Goal: Information Seeking & Learning: Learn about a topic

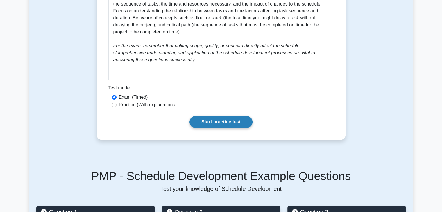
click at [212, 119] on link "Start practice test" at bounding box center [220, 122] width 63 height 12
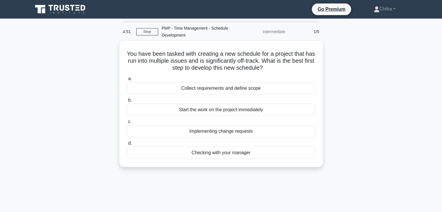
click at [325, 102] on div "You have been tasked with creating a new schedule for a project that has run in…" at bounding box center [220, 107] width 383 height 133
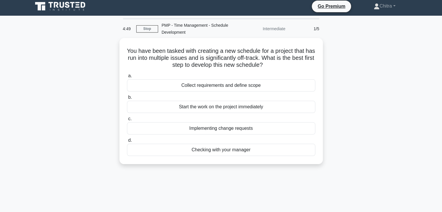
scroll to position [3, 0]
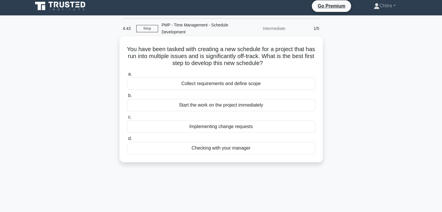
click at [220, 83] on div "Collect requirements and define scope" at bounding box center [221, 84] width 188 height 12
click at [127, 76] on input "a. Collect requirements and define scope" at bounding box center [127, 74] width 0 height 4
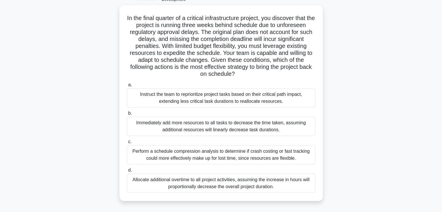
scroll to position [37, 0]
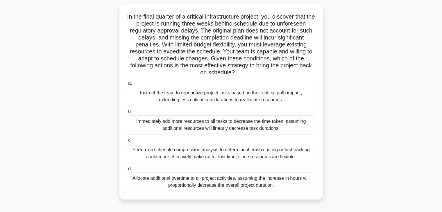
click at [395, 118] on div "In the final quarter of a critical infrastructure project, you discover that th…" at bounding box center [220, 105] width 383 height 203
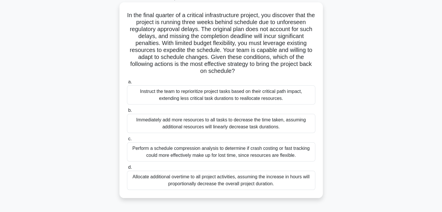
click at [220, 158] on div "Perform a schedule compression analysis to determine if crash costing or fast t…" at bounding box center [221, 151] width 188 height 19
click at [127, 141] on input "c. Perform a schedule compression analysis to determine if crash costing or fas…" at bounding box center [127, 139] width 0 height 4
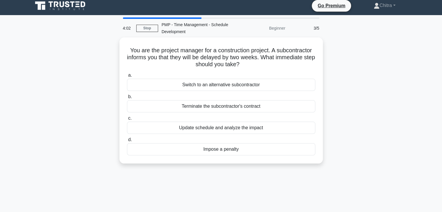
scroll to position [0, 0]
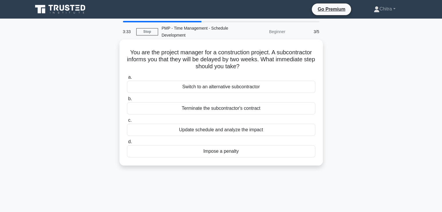
click at [204, 129] on div "Update schedule and analyze the impact" at bounding box center [221, 130] width 188 height 12
click at [127, 122] on input "c. Update schedule and analyze the impact" at bounding box center [127, 120] width 0 height 4
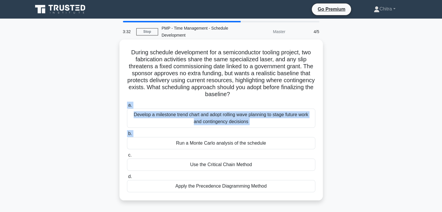
drag, startPoint x: 204, startPoint y: 129, endPoint x: 232, endPoint y: 107, distance: 34.9
click at [232, 107] on div "a. Develop a milestone trend chart and adopt rolling wave planning to stage fut…" at bounding box center [220, 146] width 195 height 93
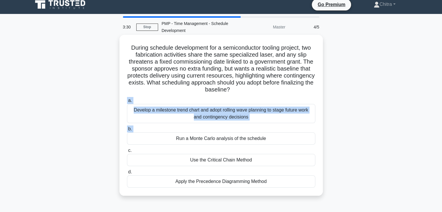
scroll to position [5, 0]
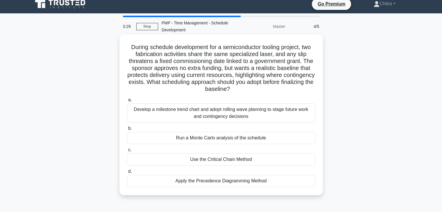
click at [267, 94] on div "During schedule development for a semiconductor tooling project, two fabricatio…" at bounding box center [221, 115] width 199 height 156
click at [253, 105] on div "Develop a milestone trend chart and adopt rolling wave planning to stage future…" at bounding box center [221, 112] width 188 height 19
click at [127, 102] on input "a. Develop a milestone trend chart and adopt rolling wave planning to stage fut…" at bounding box center [127, 100] width 0 height 4
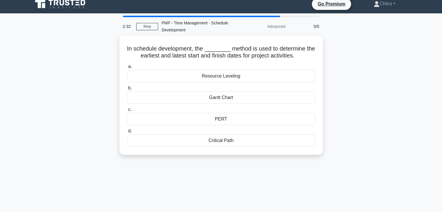
scroll to position [0, 0]
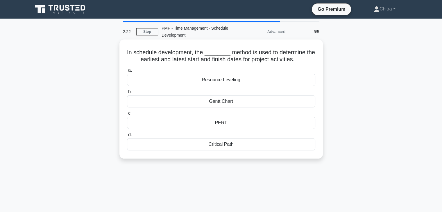
click at [235, 143] on div "Critical Path" at bounding box center [221, 144] width 188 height 12
click at [127, 137] on input "d. Critical Path" at bounding box center [127, 135] width 0 height 4
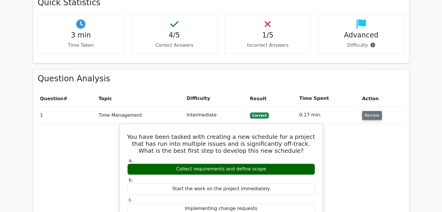
scroll to position [350, 0]
click at [371, 111] on button "Review" at bounding box center [372, 115] width 20 height 9
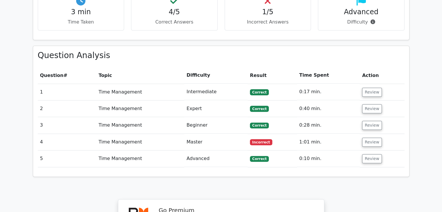
scroll to position [373, 0]
click at [375, 104] on button "Review" at bounding box center [372, 108] width 20 height 9
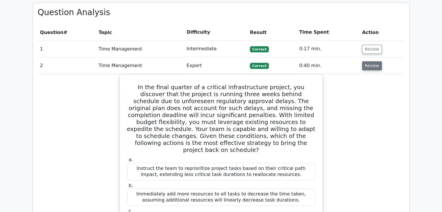
scroll to position [417, 0]
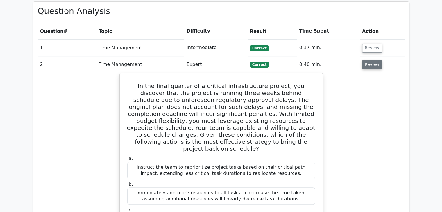
click at [371, 60] on button "Review" at bounding box center [372, 64] width 20 height 9
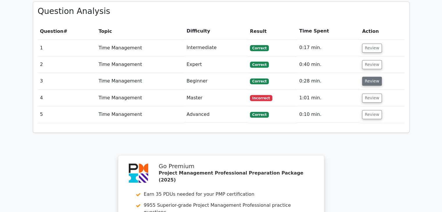
click at [368, 77] on button "Review" at bounding box center [372, 81] width 20 height 9
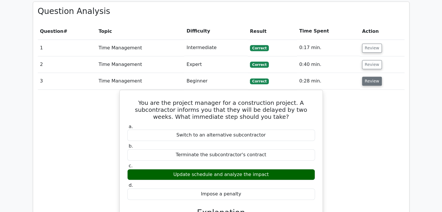
click at [368, 77] on button "Review" at bounding box center [372, 81] width 20 height 9
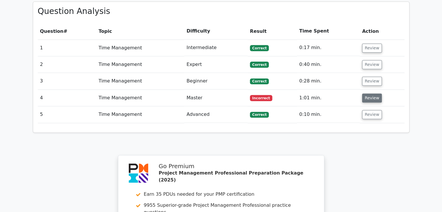
click at [370, 93] on button "Review" at bounding box center [372, 97] width 20 height 9
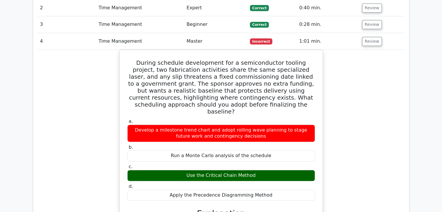
scroll to position [473, 0]
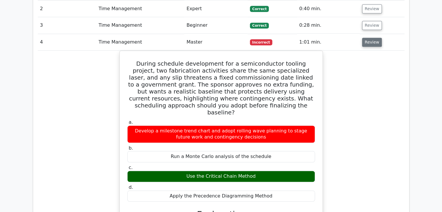
click at [376, 38] on button "Review" at bounding box center [372, 42] width 20 height 9
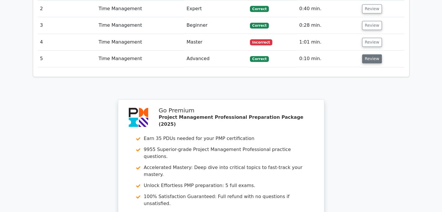
click at [370, 54] on button "Review" at bounding box center [372, 58] width 20 height 9
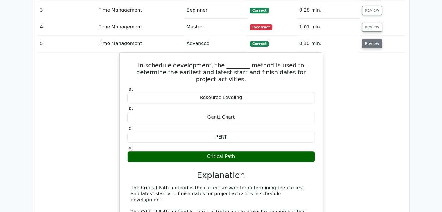
scroll to position [488, 0]
click at [368, 39] on button "Review" at bounding box center [372, 43] width 20 height 9
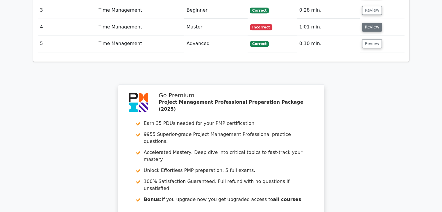
click at [366, 23] on button "Review" at bounding box center [372, 27] width 20 height 9
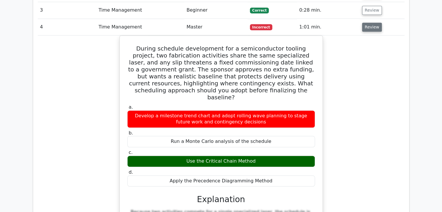
click at [369, 23] on button "Review" at bounding box center [372, 27] width 20 height 9
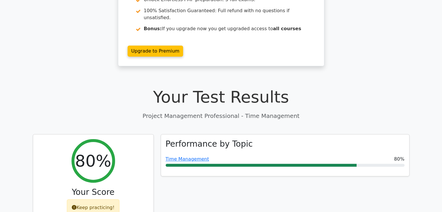
scroll to position [95, 0]
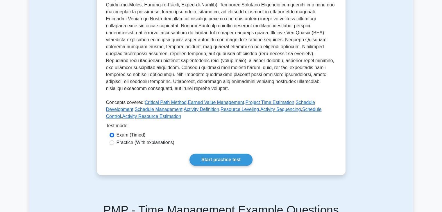
scroll to position [185, 0]
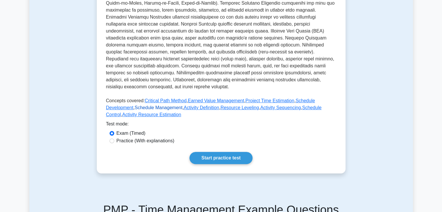
click at [137, 108] on link "Schedule Management" at bounding box center [158, 107] width 48 height 5
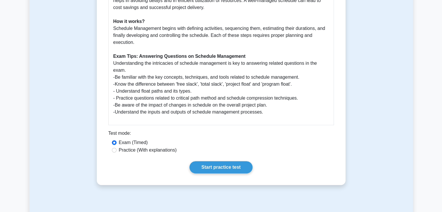
scroll to position [226, 0]
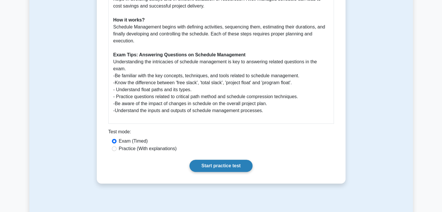
click at [214, 165] on link "Start practice test" at bounding box center [220, 166] width 63 height 12
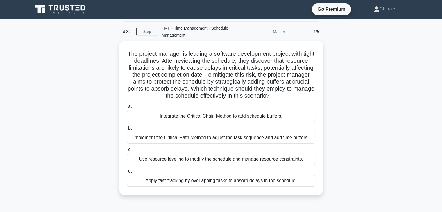
click at [368, 108] on div "The project manager is leading a software development project with tight deadli…" at bounding box center [220, 121] width 383 height 161
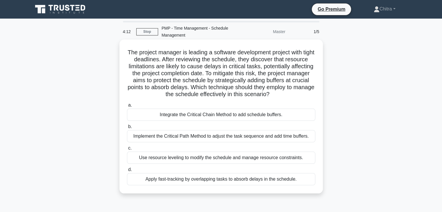
click at [230, 142] on div "Implement the Critical Path Method to adjust the task sequence and add time buf…" at bounding box center [221, 136] width 188 height 12
click at [127, 129] on input "b. Implement the Critical Path Method to adjust the task sequence and add time …" at bounding box center [127, 127] width 0 height 4
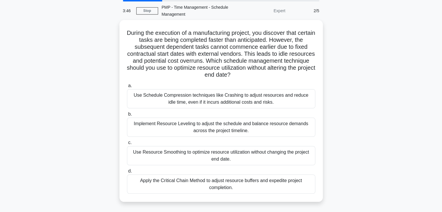
scroll to position [21, 0]
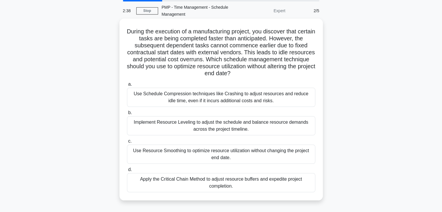
click at [253, 153] on div "Use Resource Smoothing to optimize resource utilization without changing the pr…" at bounding box center [221, 154] width 188 height 19
click at [127, 143] on input "c. Use Resource Smoothing to optimize resource utilization without changing the…" at bounding box center [127, 141] width 0 height 4
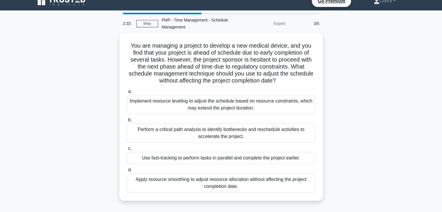
scroll to position [10, 0]
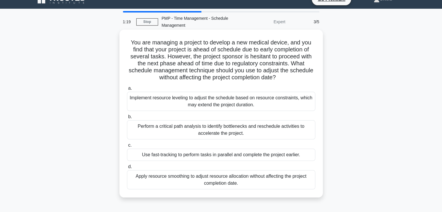
click at [226, 187] on div "Apply resource smoothing to adjust resource allocation without affecting the pr…" at bounding box center [221, 179] width 188 height 19
click at [127, 169] on input "d. Apply resource smoothing to adjust resource allocation without affecting the…" at bounding box center [127, 167] width 0 height 4
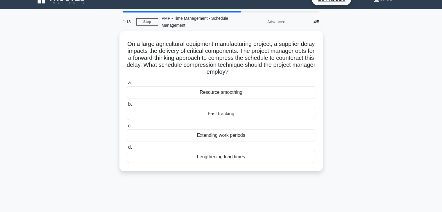
scroll to position [0, 0]
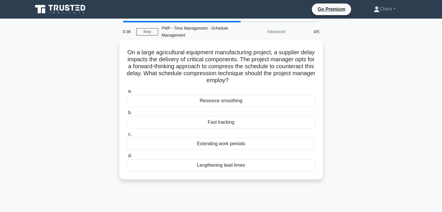
click at [207, 124] on div "Fast tracking" at bounding box center [221, 122] width 188 height 12
click at [127, 115] on input "b. Fast tracking" at bounding box center [127, 113] width 0 height 4
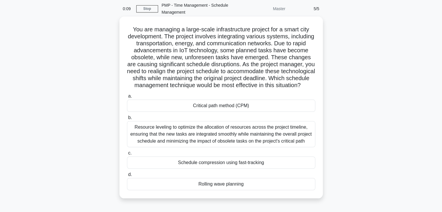
scroll to position [23, 0]
click at [241, 145] on div "Resource leveling to optimize the allocation of resources across the project ti…" at bounding box center [221, 134] width 188 height 26
click at [127, 119] on input "b. Resource leveling to optimize the allocation of resources across the project…" at bounding box center [127, 118] width 0 height 4
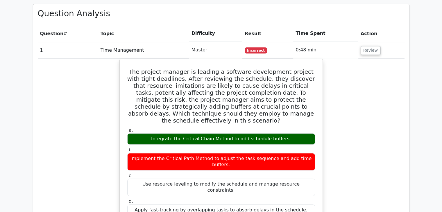
scroll to position [408, 0]
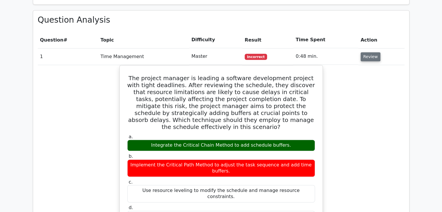
click at [369, 52] on button "Review" at bounding box center [370, 56] width 20 height 9
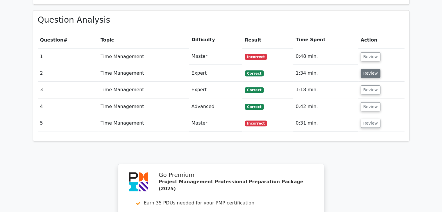
click at [370, 69] on button "Review" at bounding box center [370, 73] width 20 height 9
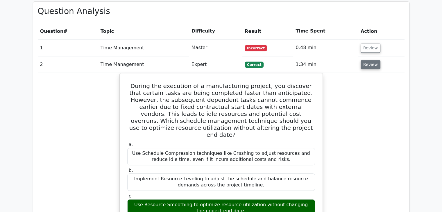
scroll to position [418, 0]
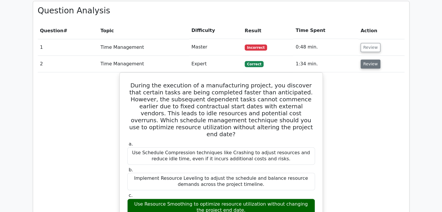
click at [370, 60] on button "Review" at bounding box center [370, 64] width 20 height 9
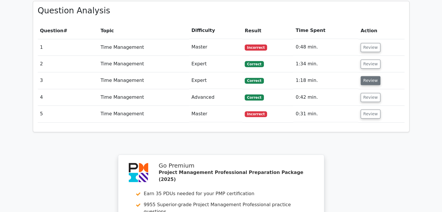
click at [368, 76] on button "Review" at bounding box center [370, 80] width 20 height 9
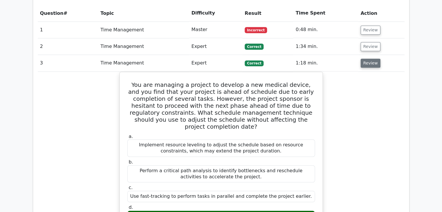
scroll to position [435, 0]
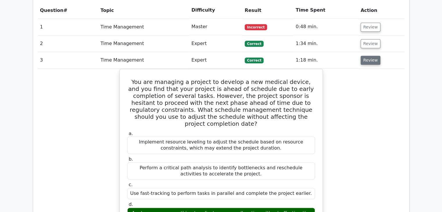
scroll to position [438, 0]
click at [374, 56] on button "Review" at bounding box center [370, 60] width 20 height 9
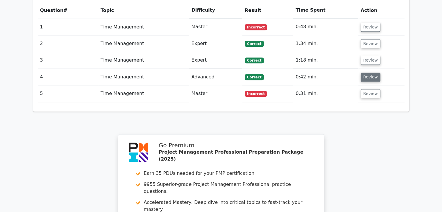
click at [364, 73] on button "Review" at bounding box center [370, 77] width 20 height 9
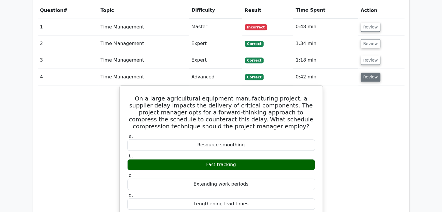
click at [364, 73] on button "Review" at bounding box center [370, 77] width 20 height 9
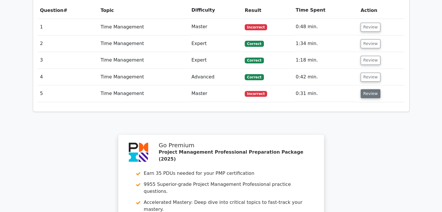
click at [366, 89] on button "Review" at bounding box center [370, 93] width 20 height 9
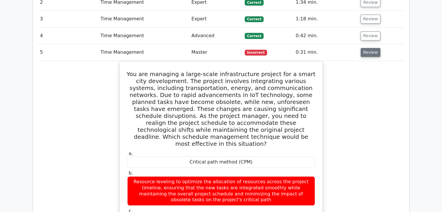
scroll to position [485, 0]
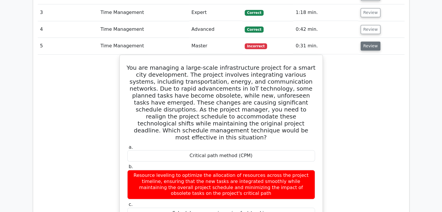
drag, startPoint x: 366, startPoint y: 72, endPoint x: 67, endPoint y: 80, distance: 299.7
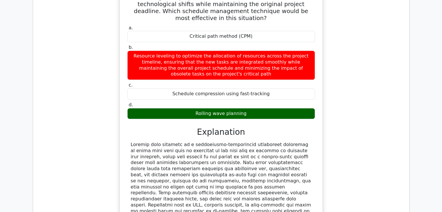
scroll to position [607, 0]
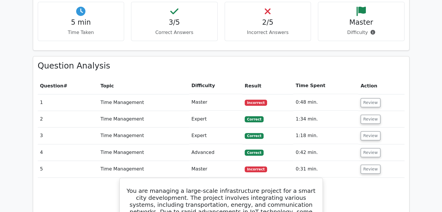
scroll to position [363, 0]
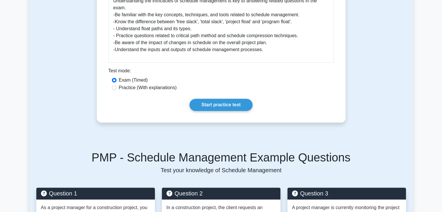
scroll to position [289, 0]
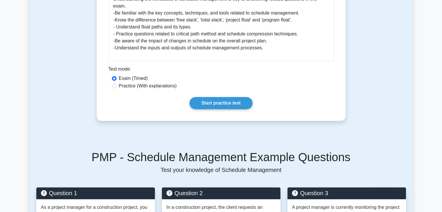
click at [134, 88] on label "Practice (With explanations)" at bounding box center [148, 85] width 58 height 7
click at [116, 88] on input "Practice (With explanations)" at bounding box center [114, 86] width 5 height 5
radio input "true"
click at [213, 100] on link "Start practice test" at bounding box center [220, 103] width 63 height 12
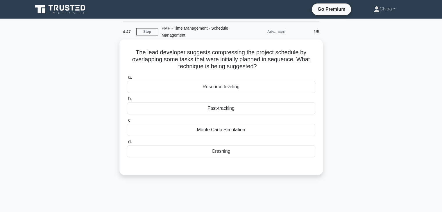
click at [239, 109] on div "Fast-tracking" at bounding box center [221, 108] width 188 height 12
click at [127, 101] on input "b. Fast-tracking" at bounding box center [127, 99] width 0 height 4
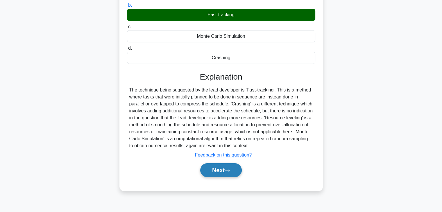
scroll to position [94, 0]
click at [223, 166] on button "Next" at bounding box center [221, 170] width 42 height 14
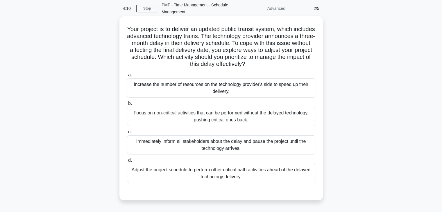
scroll to position [24, 0]
click at [204, 178] on div "Adjust the project schedule to perform other critical path activities ahead of …" at bounding box center [221, 172] width 188 height 19
click at [127, 162] on input "d. Adjust the project schedule to perform other critical path activities ahead …" at bounding box center [127, 160] width 0 height 4
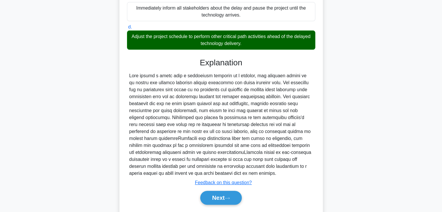
scroll to position [160, 0]
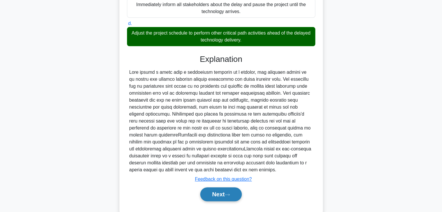
click at [216, 194] on button "Next" at bounding box center [221, 194] width 42 height 14
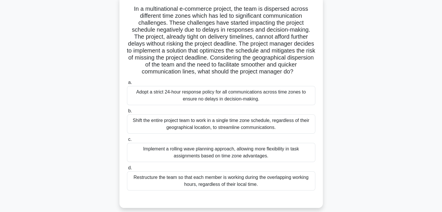
scroll to position [45, 0]
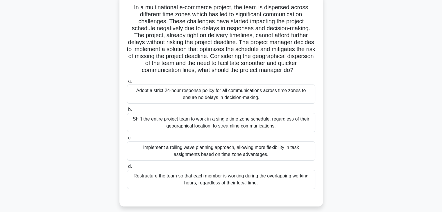
click at [161, 100] on div "Adopt a strict 24-hour response policy for all communications across time zones…" at bounding box center [221, 93] width 188 height 19
click at [127, 83] on input "a. Adopt a strict 24-hour response policy for all communications across time zo…" at bounding box center [127, 81] width 0 height 4
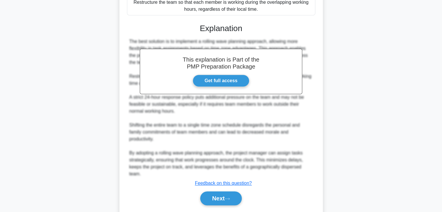
scroll to position [221, 0]
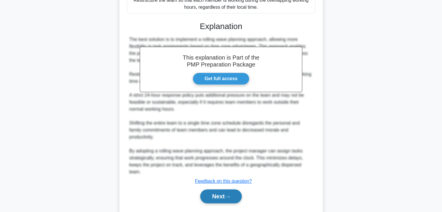
click at [227, 199] on button "Next" at bounding box center [221, 196] width 42 height 14
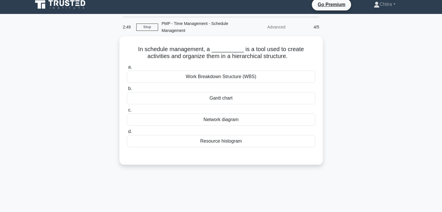
scroll to position [0, 0]
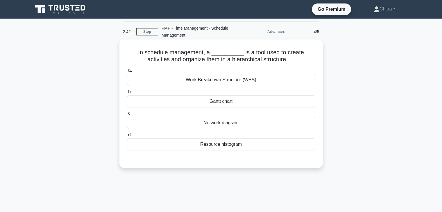
click at [222, 77] on div "Work Breakdown Structure (WBS)" at bounding box center [221, 80] width 188 height 12
click at [127, 72] on input "a. Work Breakdown Structure (WBS)" at bounding box center [127, 71] width 0 height 4
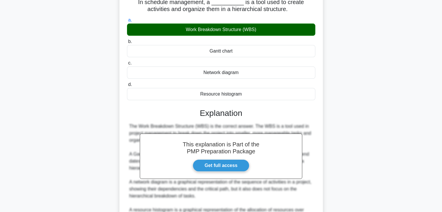
scroll to position [118, 0]
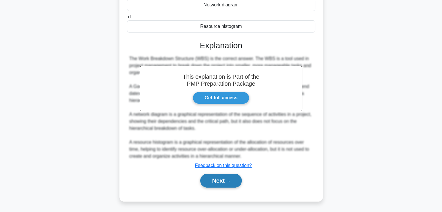
click at [215, 177] on button "Next" at bounding box center [221, 181] width 42 height 14
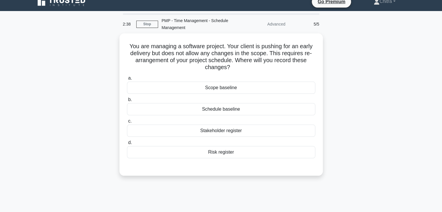
scroll to position [0, 0]
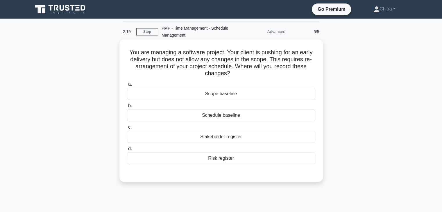
click at [245, 117] on div "Schedule baseline" at bounding box center [221, 115] width 188 height 12
click at [127, 108] on input "b. Schedule baseline" at bounding box center [127, 106] width 0 height 4
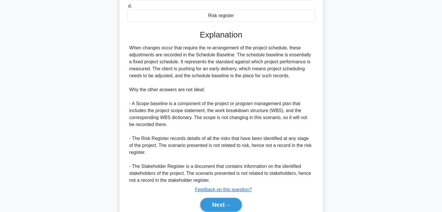
scroll to position [167, 0]
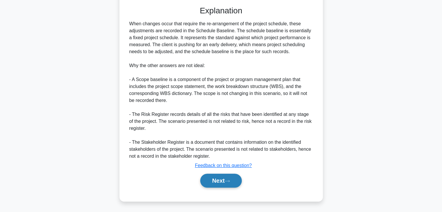
click at [210, 177] on button "Next" at bounding box center [221, 181] width 42 height 14
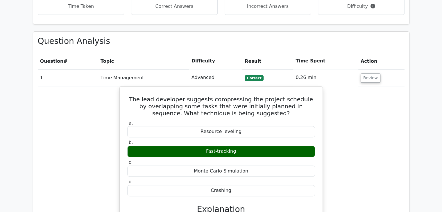
scroll to position [388, 0]
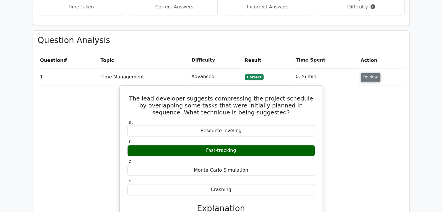
click at [368, 73] on button "Review" at bounding box center [370, 77] width 20 height 9
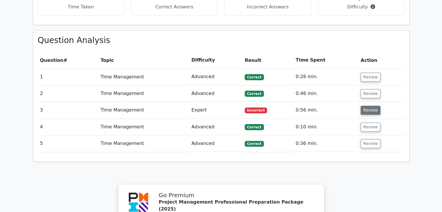
click at [367, 106] on button "Review" at bounding box center [370, 110] width 20 height 9
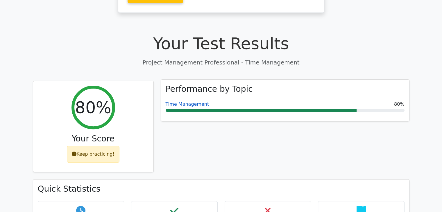
scroll to position [153, 0]
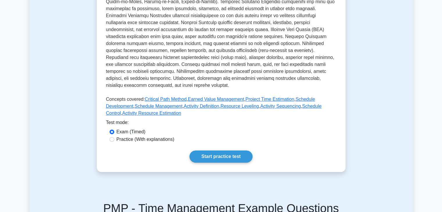
scroll to position [186, 0]
click at [183, 107] on link "Activity Definition" at bounding box center [200, 106] width 35 height 5
click at [183, 108] on link "Activity Definition" at bounding box center [200, 106] width 35 height 5
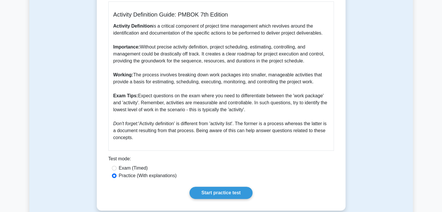
scroll to position [161, 0]
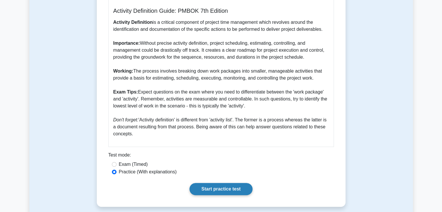
click at [220, 188] on link "Start practice test" at bounding box center [220, 189] width 63 height 12
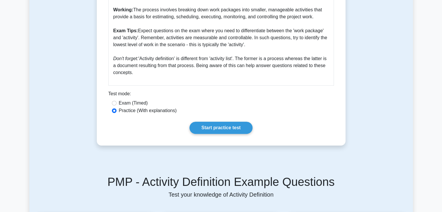
scroll to position [223, 0]
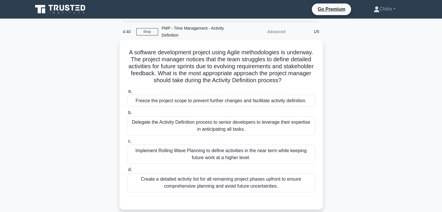
click at [261, 162] on div "Implement Rolling Wave Planning to define activities in the near term while kee…" at bounding box center [221, 154] width 188 height 19
click at [127, 143] on input "c. Implement Rolling Wave Planning to define activities in the near term while …" at bounding box center [127, 141] width 0 height 4
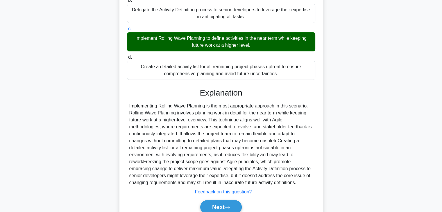
scroll to position [146, 0]
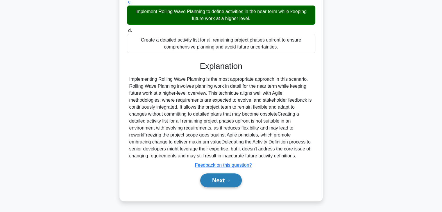
click at [212, 177] on button "Next" at bounding box center [221, 180] width 42 height 14
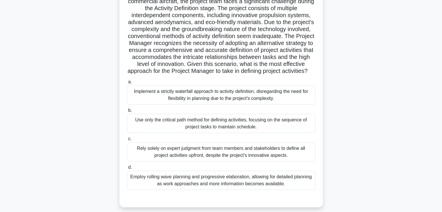
scroll to position [59, 0]
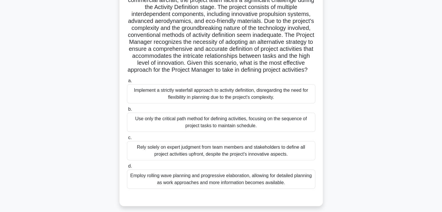
click at [253, 187] on div "Employ rolling wave planning and progressive elaboration, allowing for detailed…" at bounding box center [221, 179] width 188 height 19
click at [127, 168] on input "d. Employ rolling wave planning and progressive elaboration, allowing for detai…" at bounding box center [127, 166] width 0 height 4
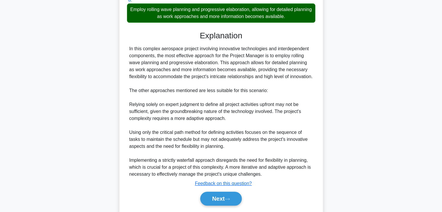
scroll to position [257, 0]
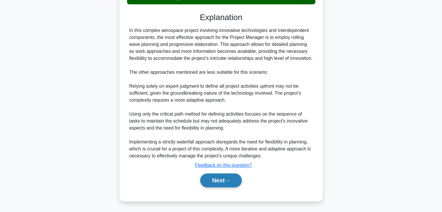
click at [221, 181] on button "Next" at bounding box center [221, 180] width 42 height 14
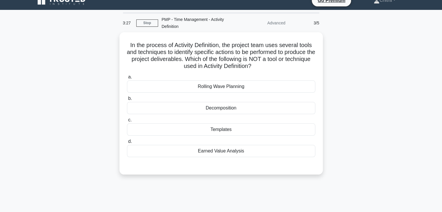
scroll to position [0, 0]
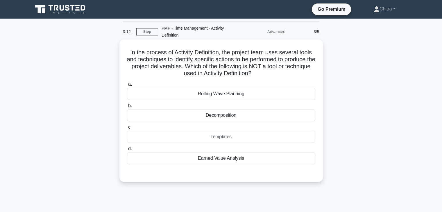
click at [238, 137] on div "Templates" at bounding box center [221, 137] width 188 height 12
click at [127, 129] on input "c. Templates" at bounding box center [127, 127] width 0 height 4
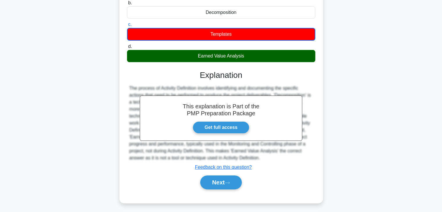
scroll to position [105, 0]
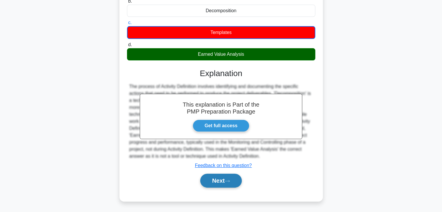
click at [222, 179] on button "Next" at bounding box center [221, 181] width 42 height 14
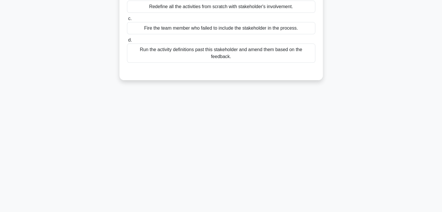
scroll to position [0, 0]
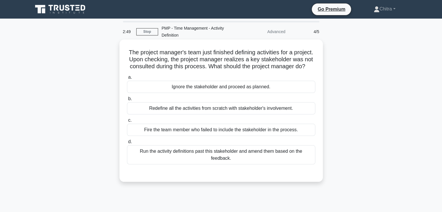
click at [212, 164] on div "Run the activity definitions past this stakeholder and amend them based on the …" at bounding box center [221, 154] width 188 height 19
click at [127, 144] on input "d. Run the activity definitions past this stakeholder and amend them based on t…" at bounding box center [127, 142] width 0 height 4
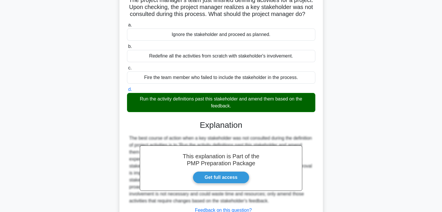
scroll to position [104, 0]
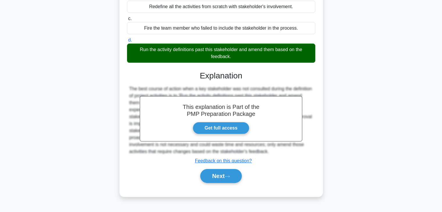
click at [220, 172] on div "Next" at bounding box center [221, 176] width 188 height 19
click at [214, 178] on button "Next" at bounding box center [221, 176] width 42 height 14
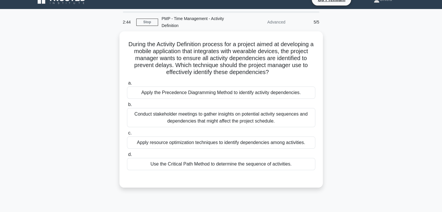
scroll to position [0, 0]
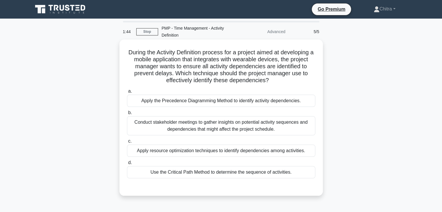
click at [261, 99] on div "Apply the Precedence Diagramming Method to identify activity dependencies." at bounding box center [221, 101] width 188 height 12
click at [127, 93] on input "a. Apply the Precedence Diagramming Method to identify activity dependencies." at bounding box center [127, 91] width 0 height 4
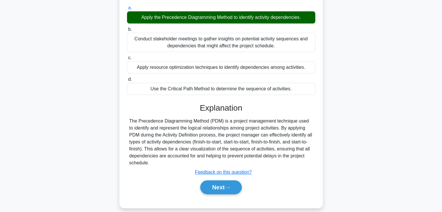
scroll to position [84, 0]
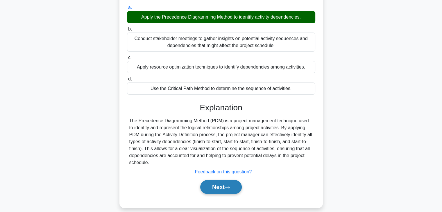
click at [224, 189] on button "Next" at bounding box center [221, 187] width 42 height 14
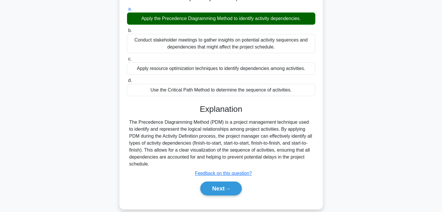
scroll to position [102, 0]
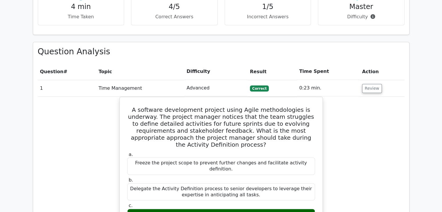
scroll to position [384, 0]
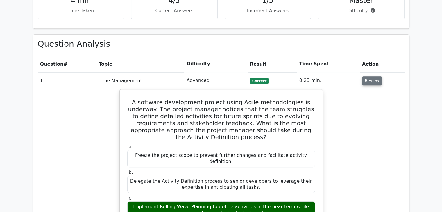
click at [367, 76] on button "Review" at bounding box center [372, 80] width 20 height 9
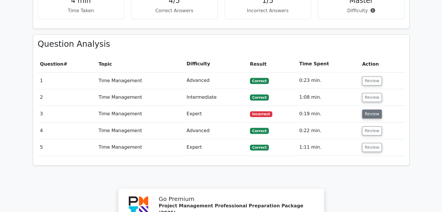
click at [370, 109] on button "Review" at bounding box center [372, 113] width 20 height 9
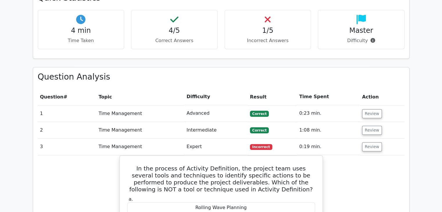
scroll to position [347, 0]
